Goal: Information Seeking & Learning: Learn about a topic

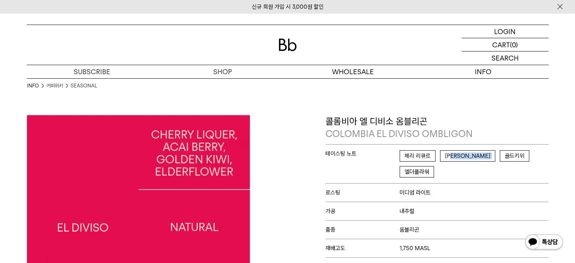
click at [489, 159] on span "체리 리큐르 아사이 베리 골드키위 엘더플라워" at bounding box center [474, 166] width 149 height 32
click at [411, 144] on p "테이스팅 노트 체리 리큐르 아사이 베리 골드키위 엘더플라워" at bounding box center [437, 163] width 223 height 39
drag, startPoint x: 388, startPoint y: 135, endPoint x: 406, endPoint y: 150, distance: 23.1
click at [405, 143] on div "콜롬비아 엘 디비소 옴블리곤 COLOMBIA EL DIVISO OMBLIGON 테이스팅 노트 체리 리큐르 아사이 베리 골드키위 엘더플라워 로스…" at bounding box center [437, 223] width 223 height 217
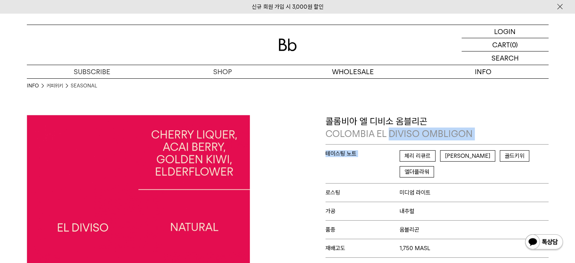
click at [395, 160] on p "테이스팅 노트 체리 리큐르 아사이 베리 골드키위 엘더플라워" at bounding box center [437, 163] width 223 height 39
drag, startPoint x: 402, startPoint y: 169, endPoint x: 440, endPoint y: 172, distance: 37.6
click at [438, 172] on span "체리 리큐르 아사이 베리 골드키위 엘더플라워" at bounding box center [474, 166] width 149 height 32
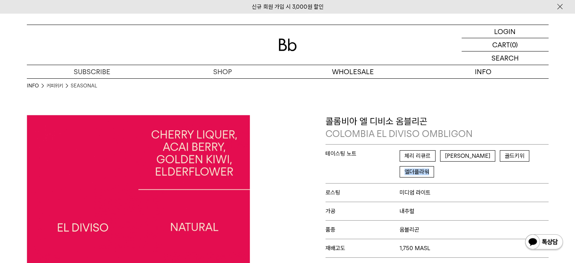
click at [440, 172] on span "체리 리큐르 아사이 베리 골드키위 엘더플라워" at bounding box center [474, 166] width 149 height 32
click at [432, 169] on span "엘더플라워" at bounding box center [417, 171] width 34 height 11
